Goal: Task Accomplishment & Management: Use online tool/utility

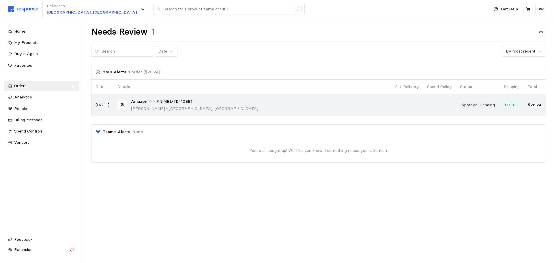
click at [176, 106] on p "[PERSON_NAME] • [GEOGRAPHIC_DATA], [GEOGRAPHIC_DATA]" at bounding box center [194, 109] width 127 height 6
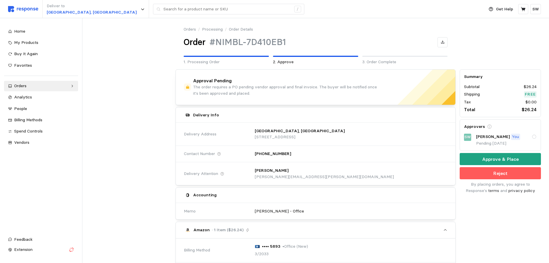
scroll to position [202, 0]
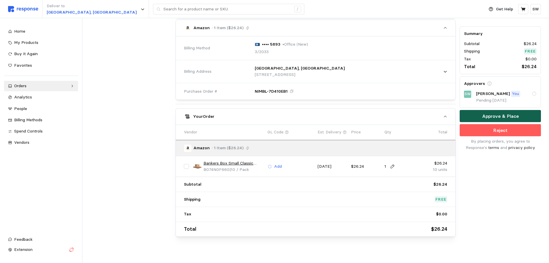
click at [475, 115] on button "Approve & Place" at bounding box center [500, 116] width 81 height 12
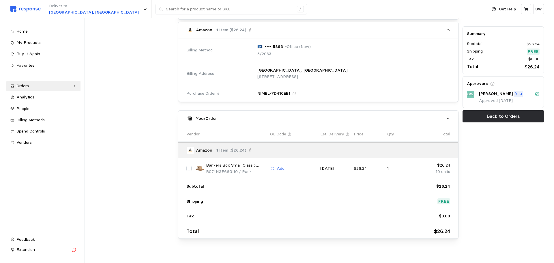
scroll to position [0, 0]
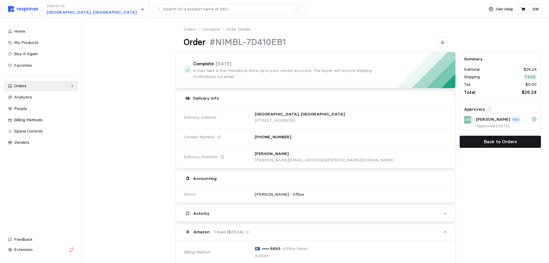
click at [489, 145] on p "Back to Orders" at bounding box center [500, 141] width 33 height 7
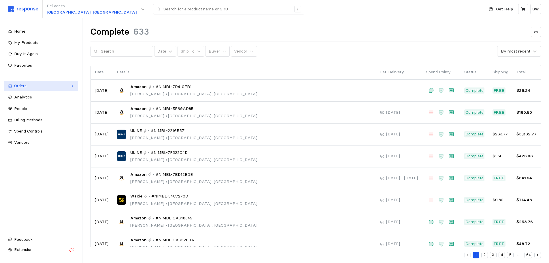
click at [37, 89] on div "Orders" at bounding box center [41, 86] width 54 height 6
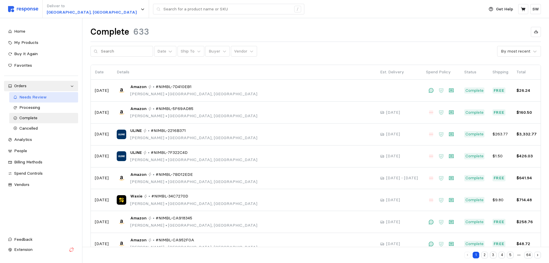
click at [34, 98] on span "Needs Review" at bounding box center [32, 96] width 27 height 5
